Goal: Information Seeking & Learning: Check status

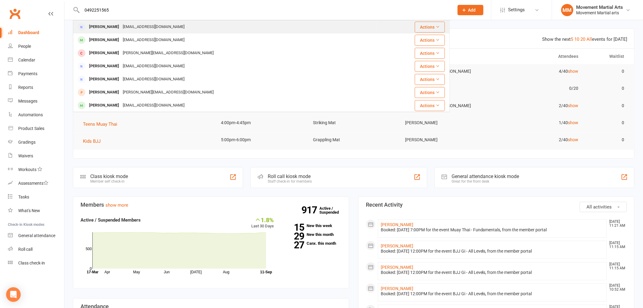
type input "0492251565"
click at [126, 23] on div "[EMAIL_ADDRESS][DOMAIN_NAME]" at bounding box center [153, 26] width 65 height 9
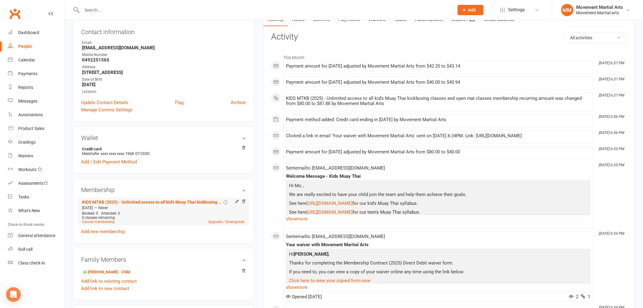
scroll to position [78, 0]
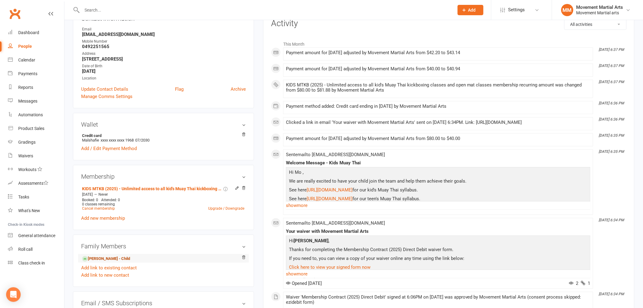
click at [114, 257] on link "[PERSON_NAME] - Child" at bounding box center [106, 258] width 48 height 6
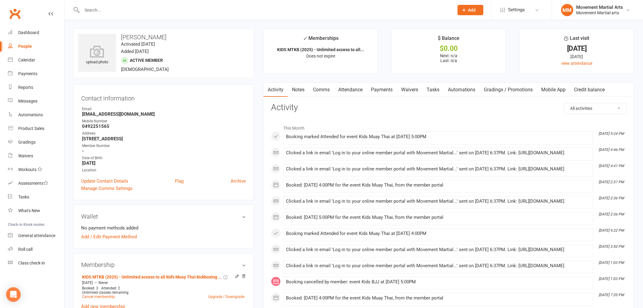
click at [105, 8] on input "text" at bounding box center [265, 10] width 370 height 9
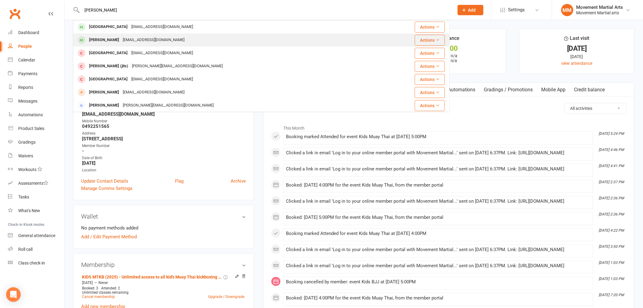
type input "[PERSON_NAME]"
click at [121, 41] on div "[EMAIL_ADDRESS][DOMAIN_NAME]" at bounding box center [153, 40] width 65 height 9
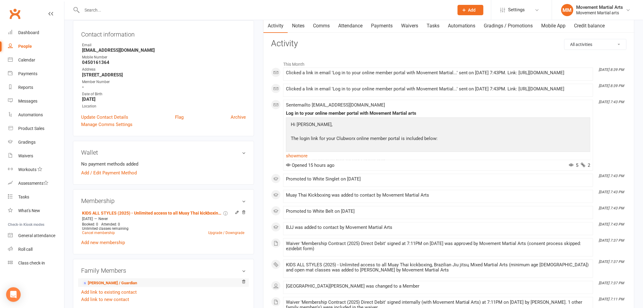
scroll to position [79, 0]
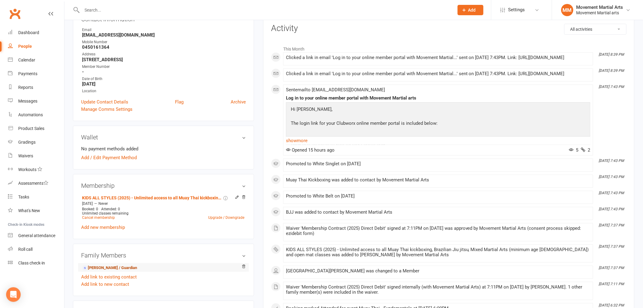
click at [115, 265] on link "[PERSON_NAME] / Guardian" at bounding box center [109, 267] width 55 height 6
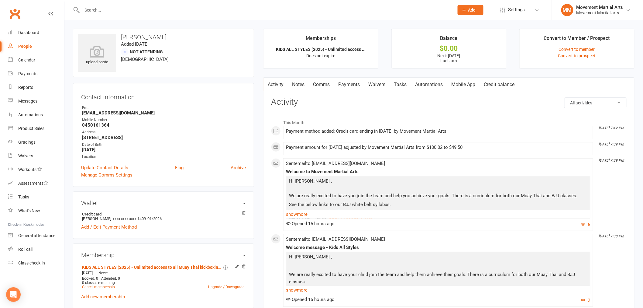
click at [356, 86] on link "Payments" at bounding box center [349, 85] width 30 height 14
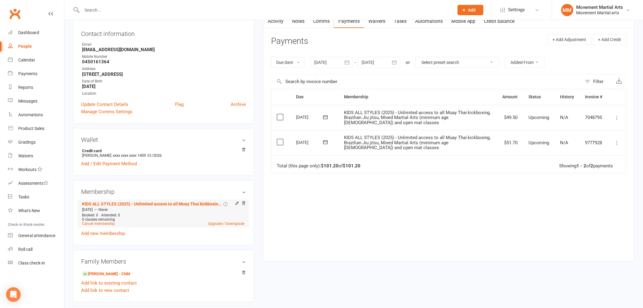
scroll to position [78, 0]
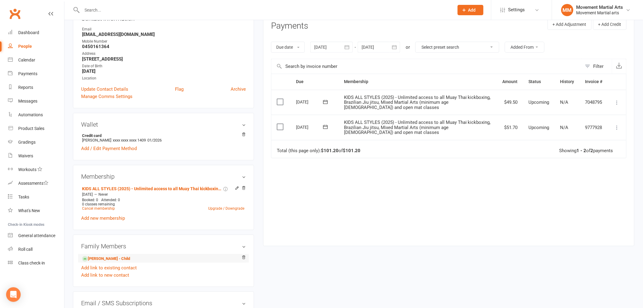
click at [125, 259] on li "[PERSON_NAME] - Child" at bounding box center [163, 258] width 165 height 9
click at [110, 259] on link "[PERSON_NAME] - Child" at bounding box center [106, 258] width 48 height 6
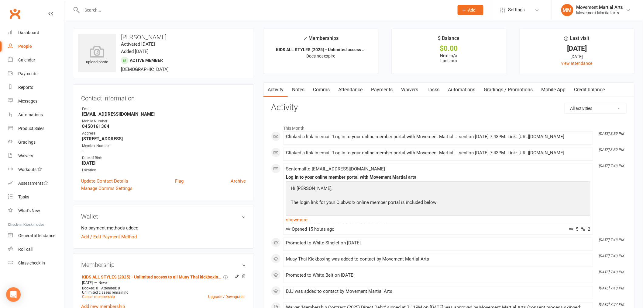
click at [376, 90] on link "Payments" at bounding box center [382, 90] width 30 height 14
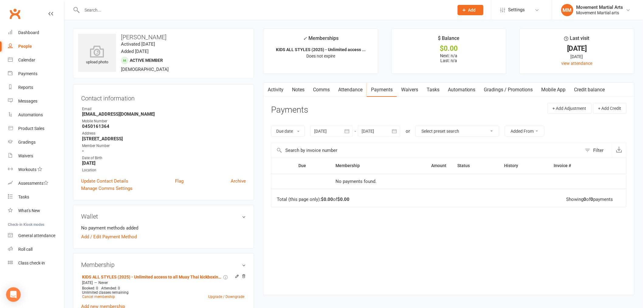
click at [268, 88] on icon "button" at bounding box center [267, 88] width 4 height 6
click at [274, 88] on link "Activity" at bounding box center [276, 90] width 24 height 14
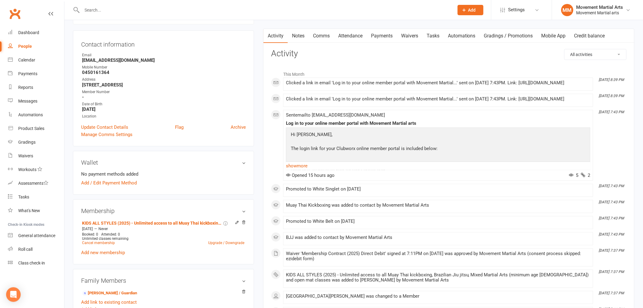
scroll to position [78, 0]
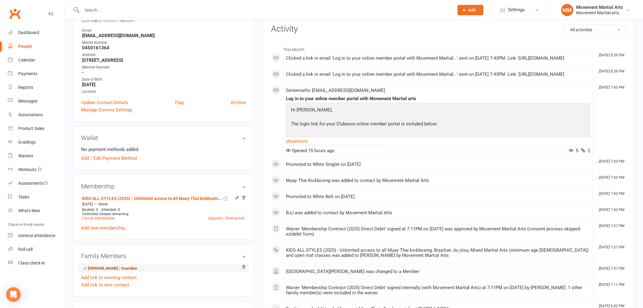
click at [110, 271] on link "[PERSON_NAME] / Guardian" at bounding box center [109, 268] width 55 height 6
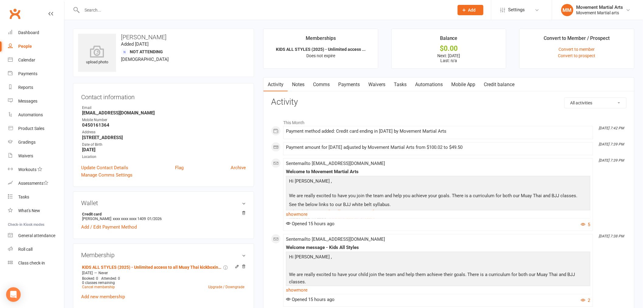
click at [353, 85] on link "Payments" at bounding box center [349, 85] width 30 height 14
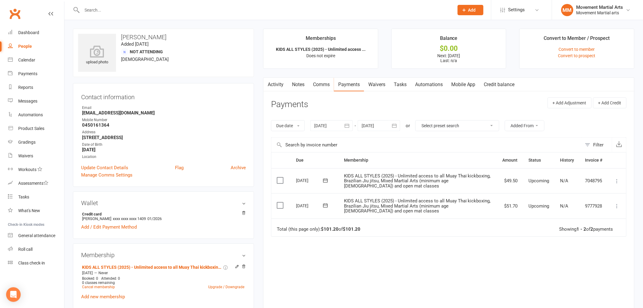
click at [391, 126] on button "button" at bounding box center [394, 125] width 11 height 11
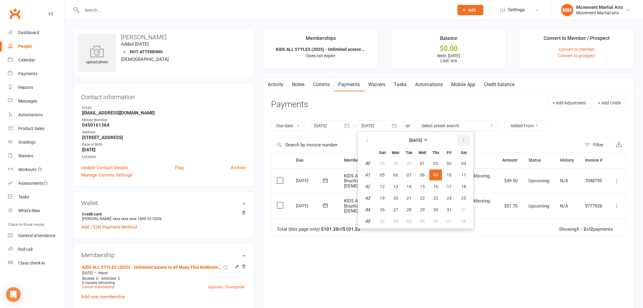
click at [462, 141] on icon "button" at bounding box center [463, 140] width 4 height 5
click at [449, 178] on button "07" at bounding box center [449, 174] width 13 height 11
type input "[DATE]"
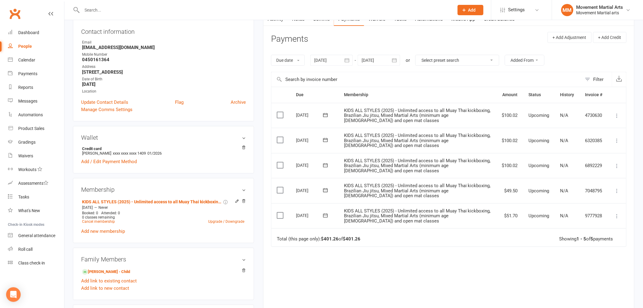
scroll to position [79, 0]
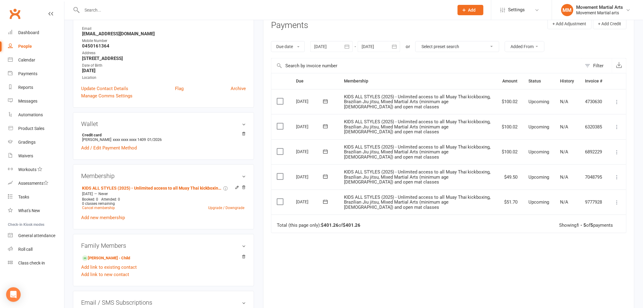
click at [99, 13] on input "text" at bounding box center [265, 10] width 370 height 9
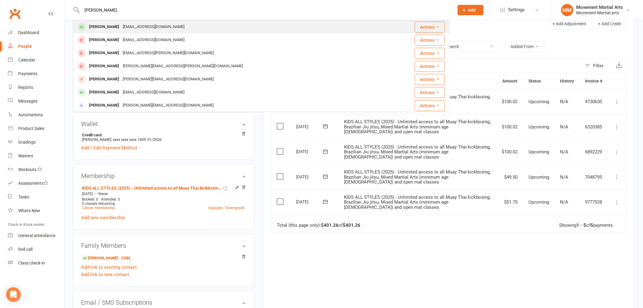
type input "[PERSON_NAME]"
click at [121, 22] on div "[EMAIL_ADDRESS][DOMAIN_NAME]" at bounding box center [153, 26] width 65 height 9
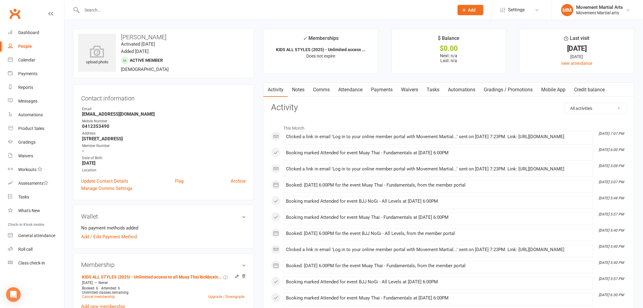
click at [386, 87] on link "Payments" at bounding box center [382, 90] width 30 height 14
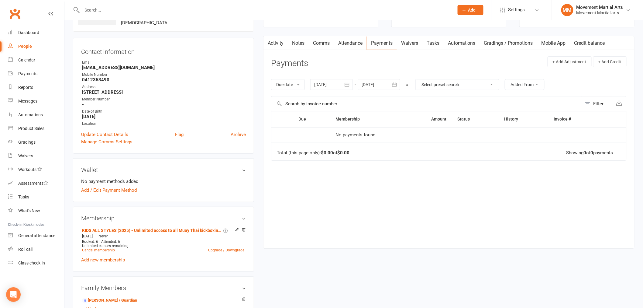
scroll to position [157, 0]
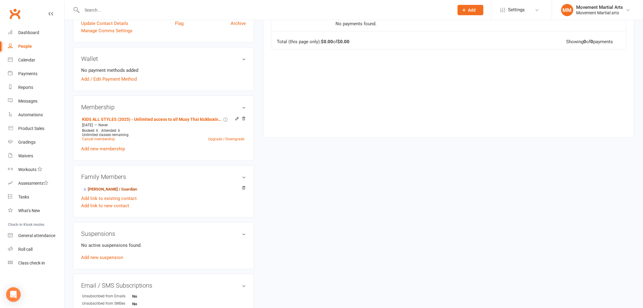
click at [137, 187] on link "[PERSON_NAME] / Guardian" at bounding box center [109, 189] width 55 height 6
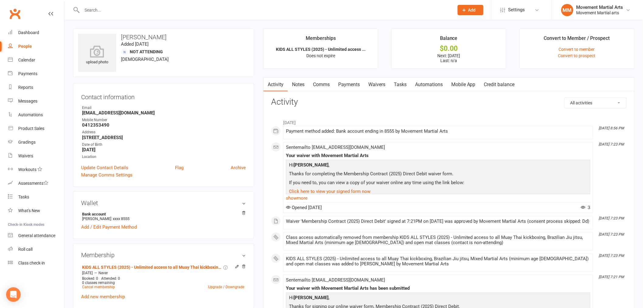
click at [359, 80] on link "Payments" at bounding box center [349, 85] width 30 height 14
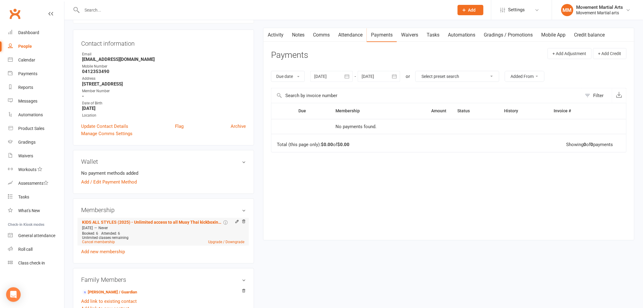
scroll to position [78, 0]
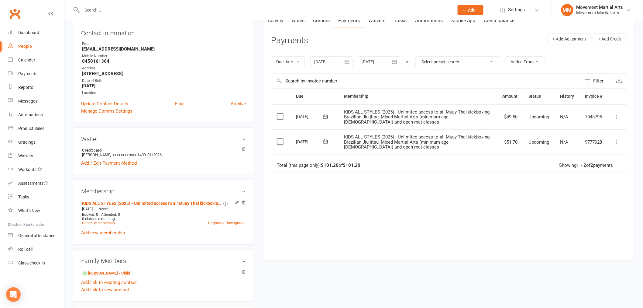
scroll to position [79, 0]
